Goal: Find specific page/section: Find specific page/section

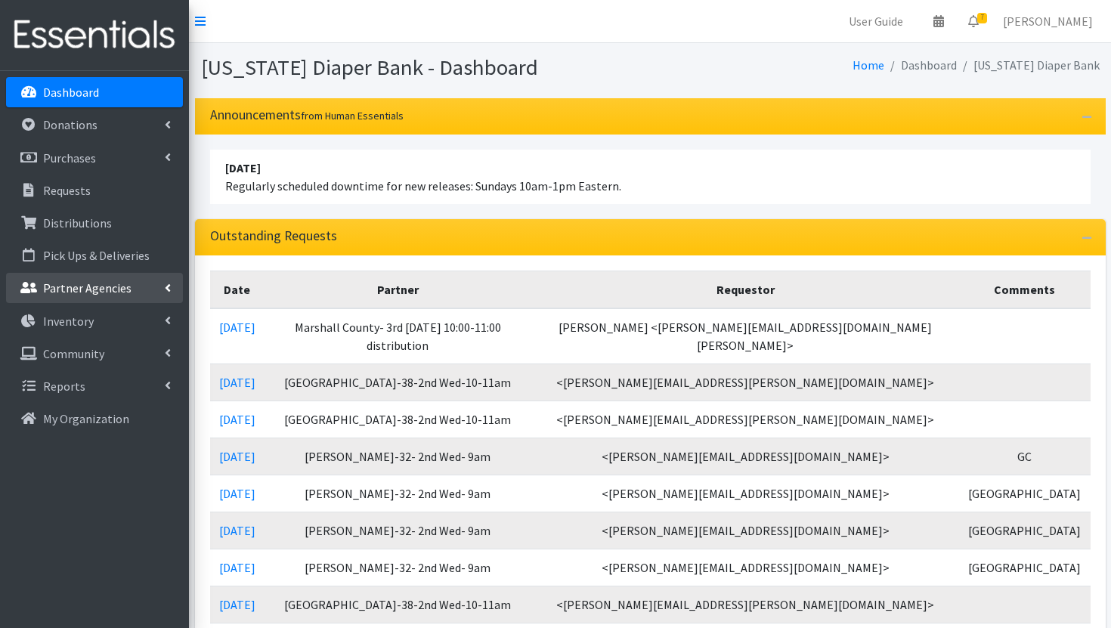
click at [114, 292] on p "Partner Agencies" at bounding box center [87, 287] width 88 height 15
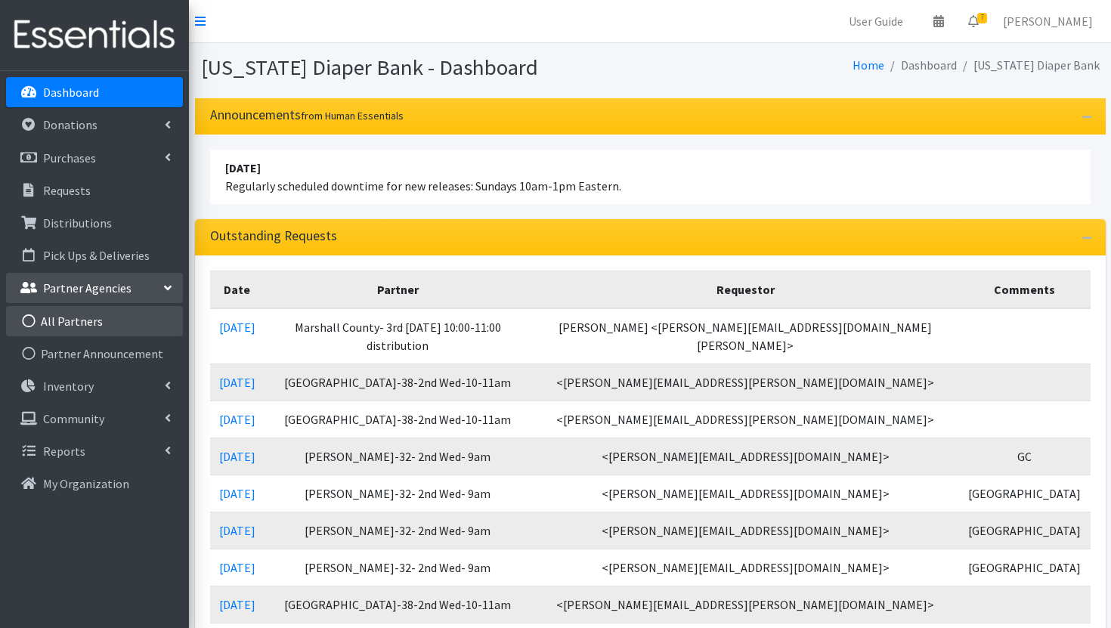
click at [116, 324] on link "All Partners" at bounding box center [94, 321] width 177 height 30
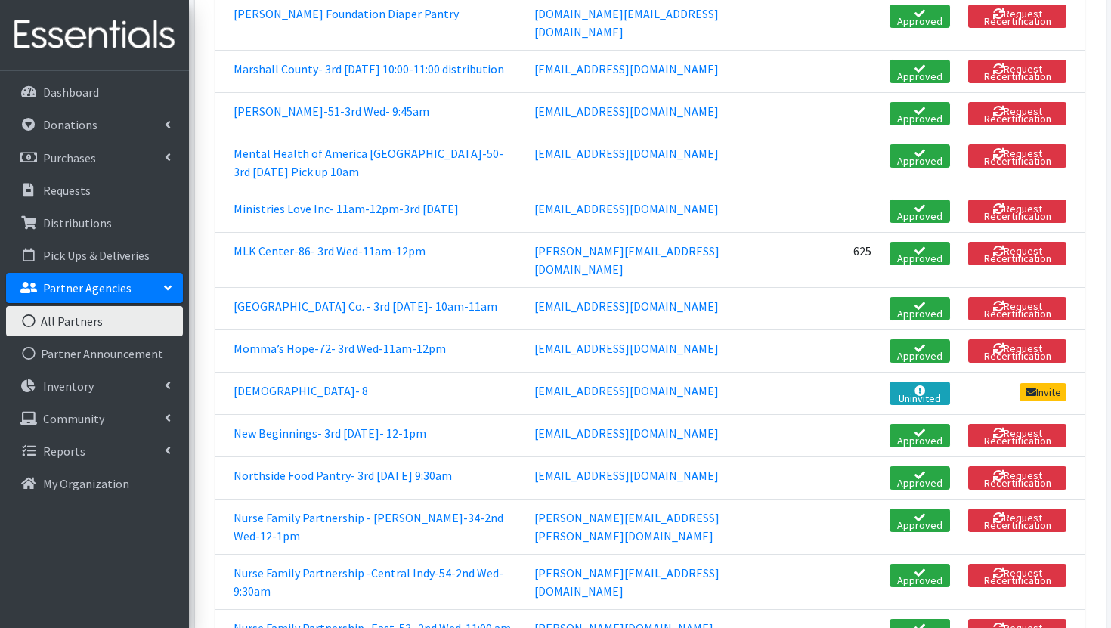
scroll to position [2131, 0]
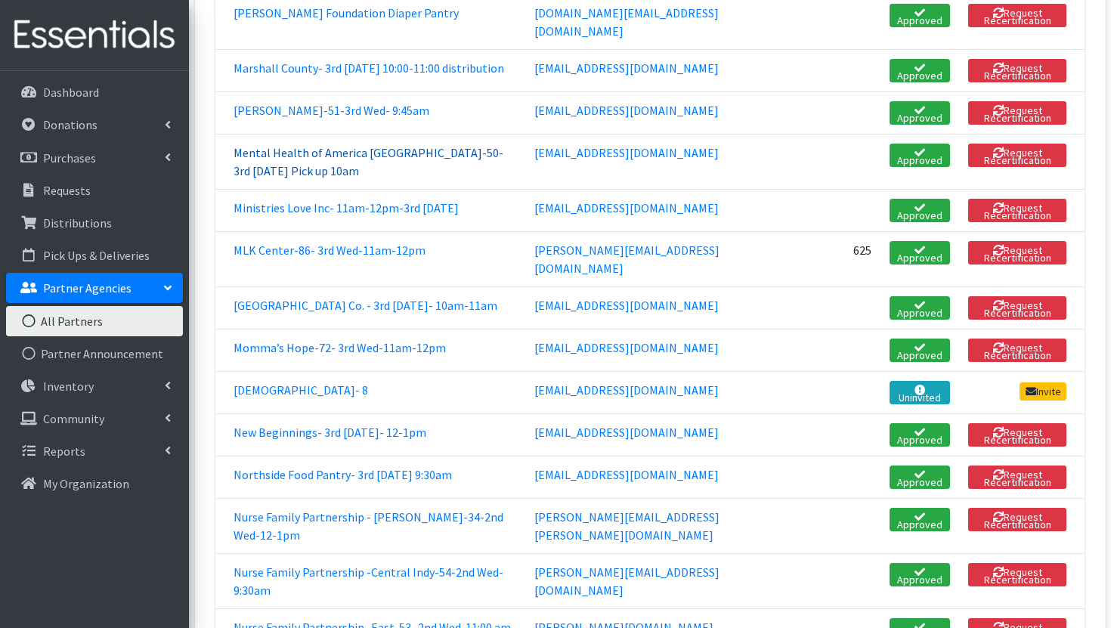
click at [369, 145] on link "Mental Health of America [GEOGRAPHIC_DATA]-50-3rd [DATE] Pick up 10am" at bounding box center [369, 161] width 270 height 33
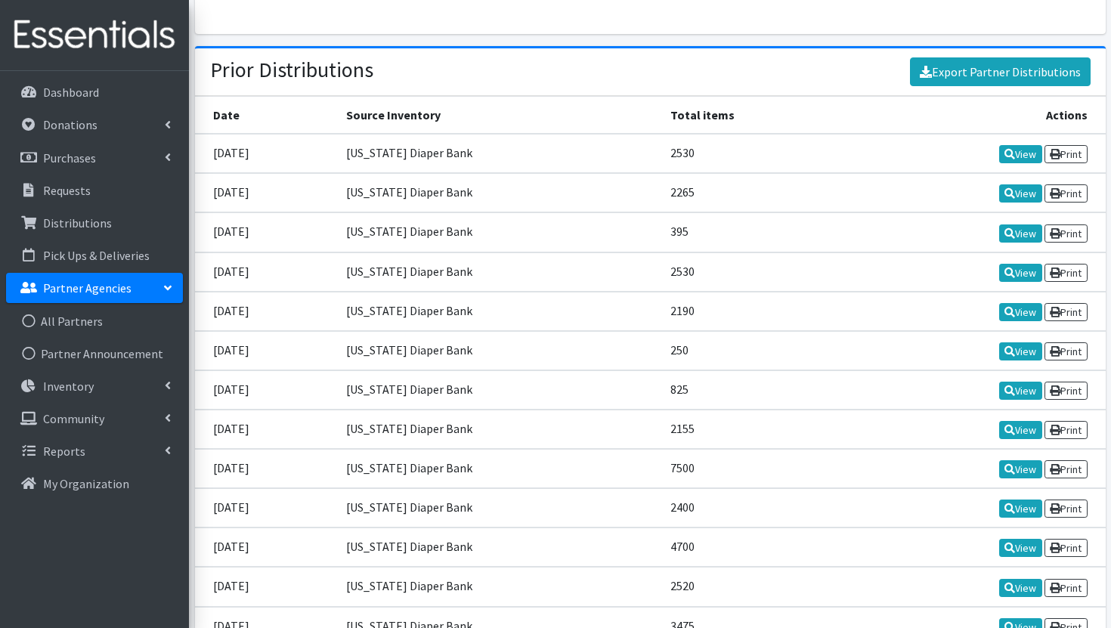
scroll to position [1981, 0]
click at [1011, 190] on link "View" at bounding box center [1020, 193] width 43 height 18
